Goal: Contribute content: Add original content to the website for others to see

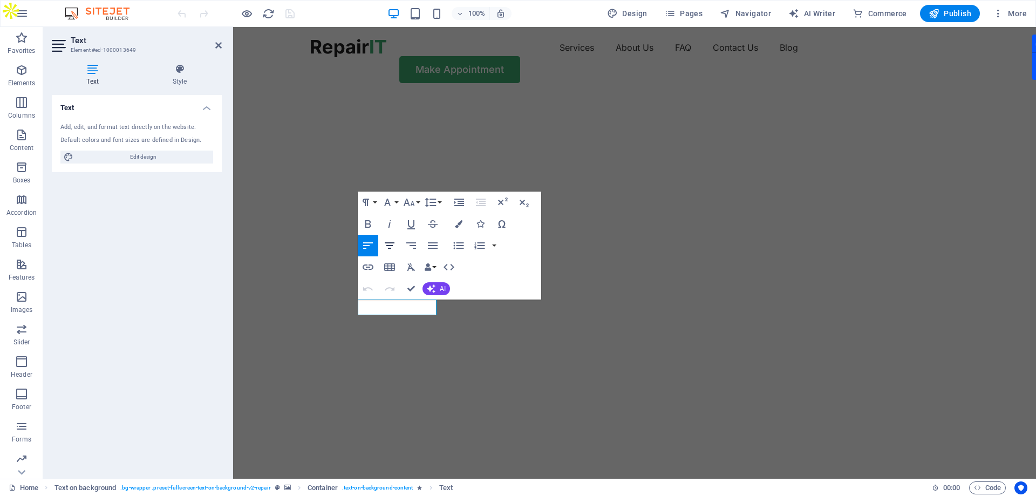
click at [390, 236] on button "[GEOGRAPHIC_DATA]" at bounding box center [389, 246] width 21 height 22
click at [414, 245] on icon "button" at bounding box center [411, 245] width 10 height 6
click at [451, 245] on button "Unordered List" at bounding box center [458, 246] width 21 height 22
click at [435, 284] on button "AI" at bounding box center [436, 288] width 28 height 13
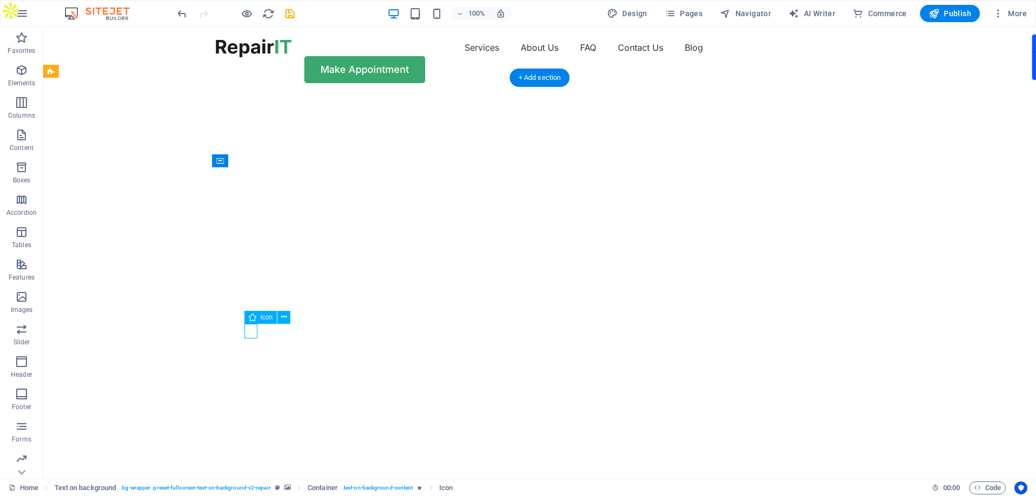
select select "xMidYMid"
select select "px"
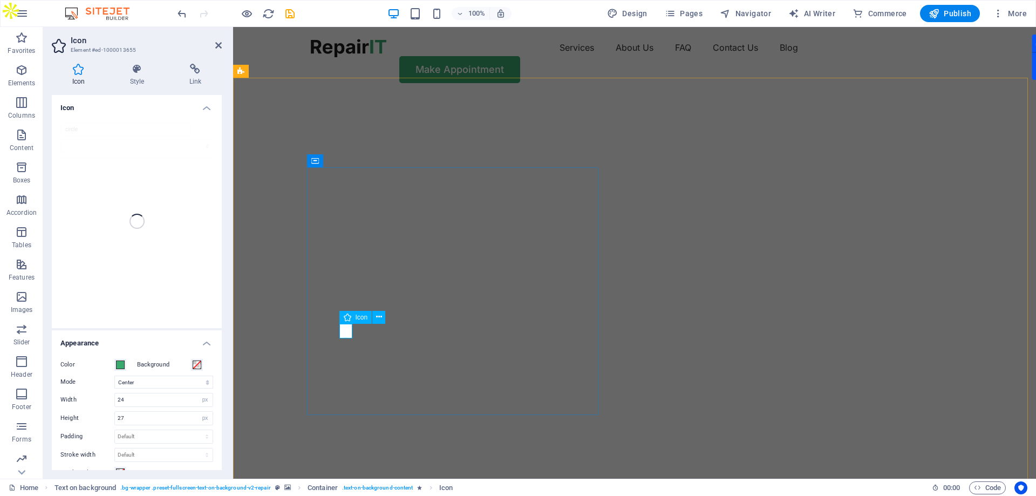
click at [361, 312] on div "Icon" at bounding box center [355, 317] width 33 height 13
click at [360, 317] on span "Icon" at bounding box center [362, 317] width 12 height 6
click at [161, 380] on select "Scale Left Center Right" at bounding box center [163, 381] width 99 height 13
select select "xMinYMid"
click at [114, 375] on select "Scale Left Center Right" at bounding box center [163, 381] width 99 height 13
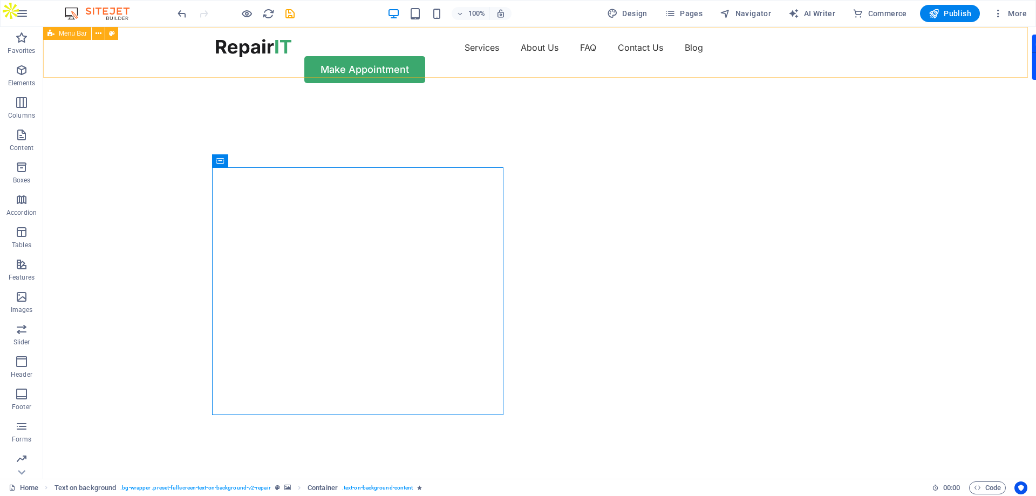
click at [867, 73] on div "Menu Services About Us FAQ Contact Us Blog Make Appointment" at bounding box center [539, 61] width 993 height 68
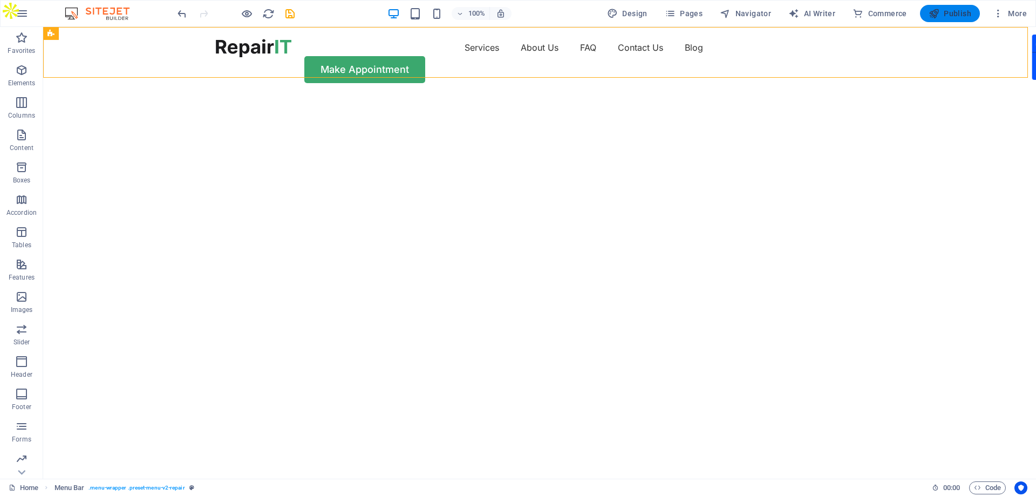
click at [953, 9] on span "Publish" at bounding box center [949, 13] width 43 height 11
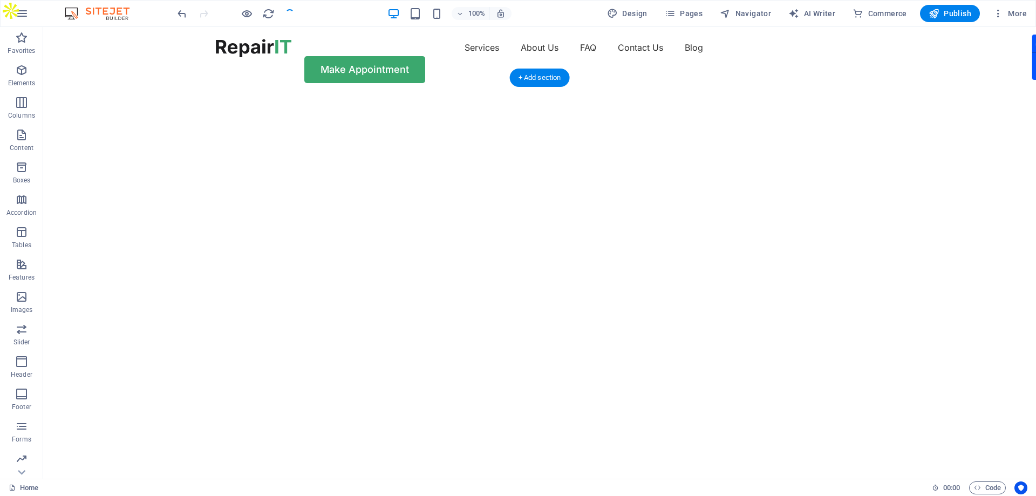
click at [665, 95] on img "1/2" at bounding box center [535, 95] width 985 height 0
drag, startPoint x: 346, startPoint y: 308, endPoint x: 385, endPoint y: 309, distance: 38.3
click at [950, 10] on span "Publish" at bounding box center [949, 13] width 43 height 11
